Goal: Information Seeking & Learning: Learn about a topic

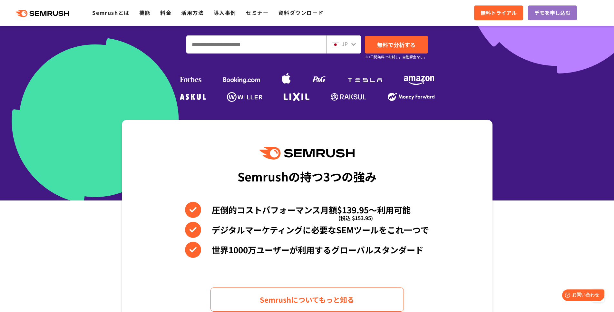
scroll to position [130, 0]
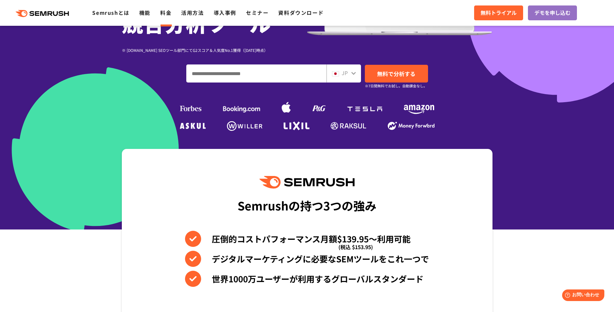
click at [165, 13] on link "料金" at bounding box center [165, 13] width 11 height 8
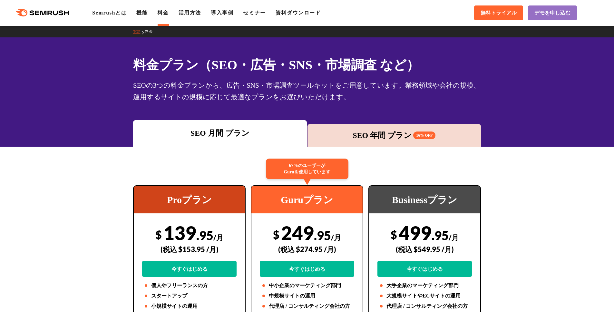
click at [348, 137] on div "SEO 年間 プラン 16% OFF" at bounding box center [394, 136] width 167 height 12
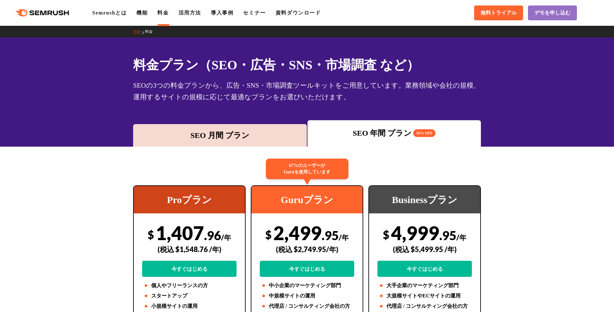
click at [255, 127] on div "SEO 月間 プラン" at bounding box center [220, 135] width 174 height 23
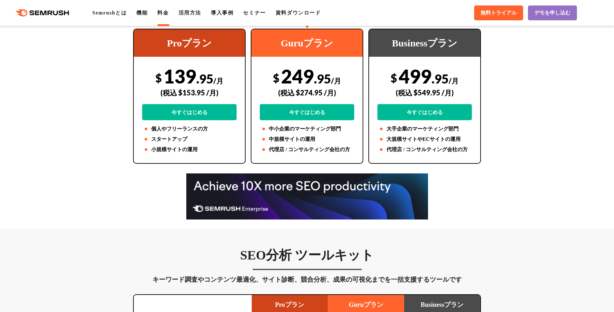
scroll to position [161, 0]
